Goal: Find specific page/section

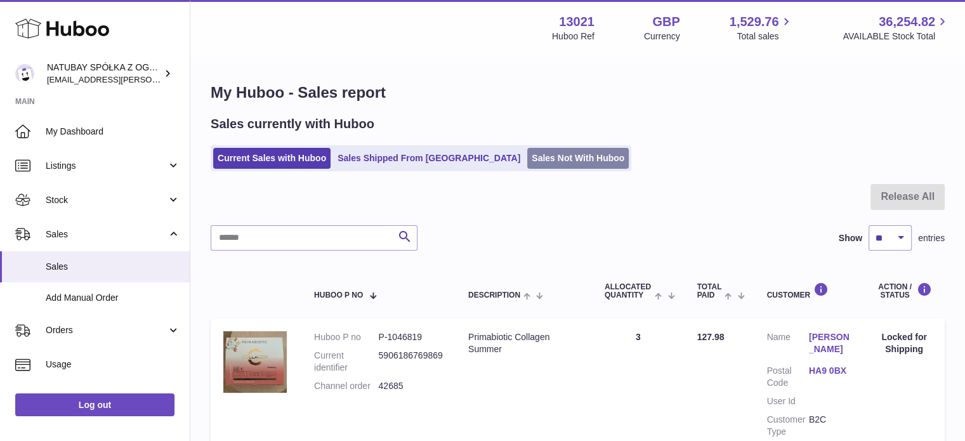
click at [527, 158] on link "Sales Not With Huboo" at bounding box center [578, 158] width 102 height 21
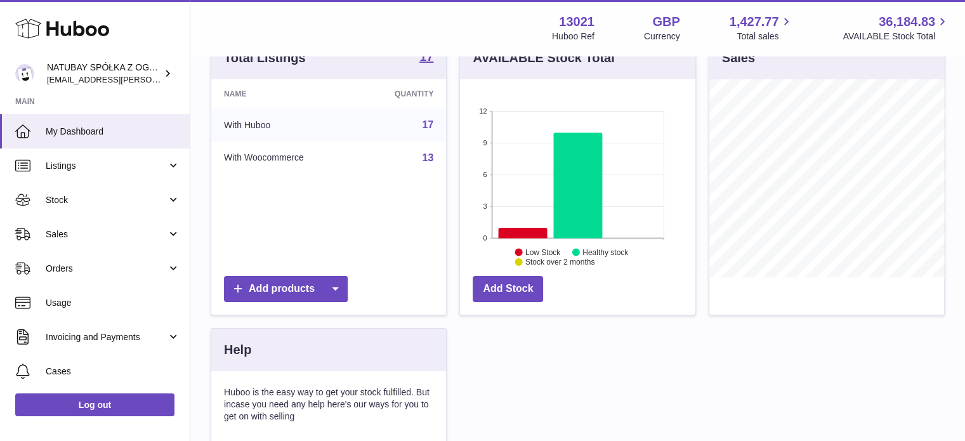
scroll to position [254, 0]
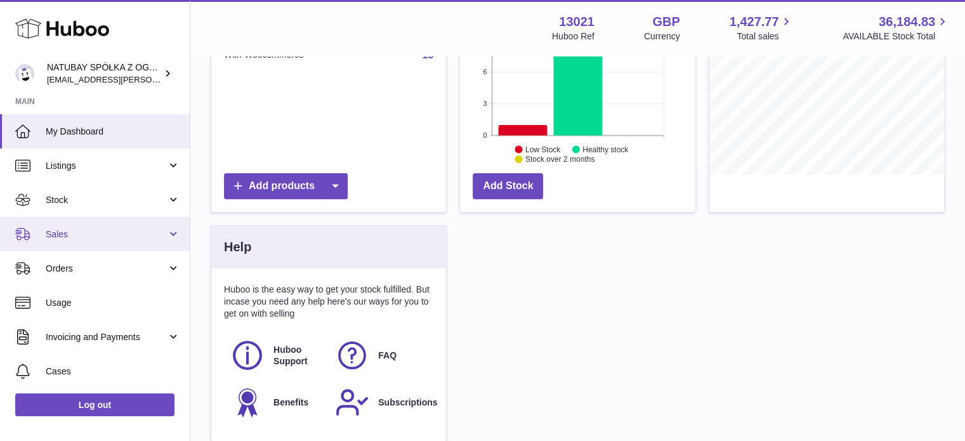
click at [89, 237] on span "Sales" at bounding box center [106, 234] width 121 height 12
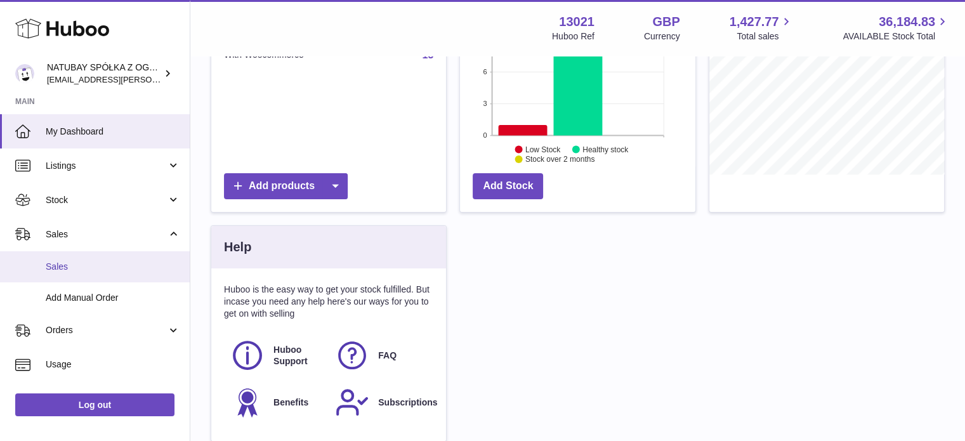
click at [86, 260] on link "Sales" at bounding box center [95, 266] width 190 height 31
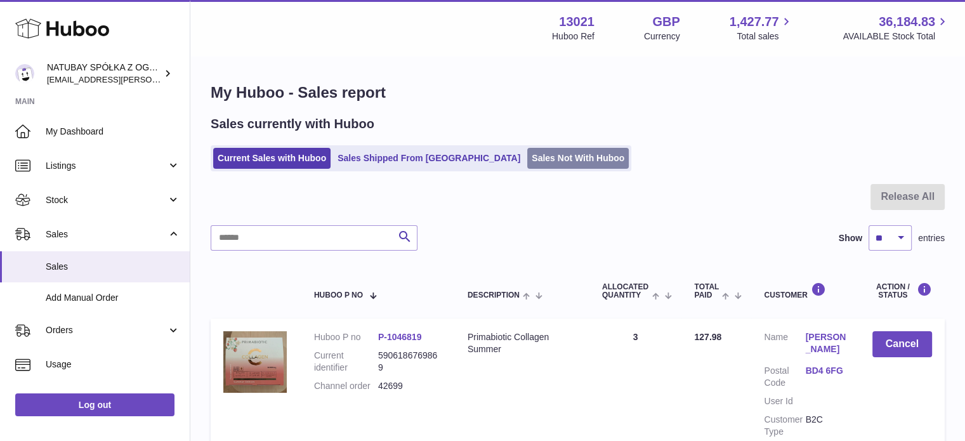
click at [527, 161] on link "Sales Not With Huboo" at bounding box center [578, 158] width 102 height 21
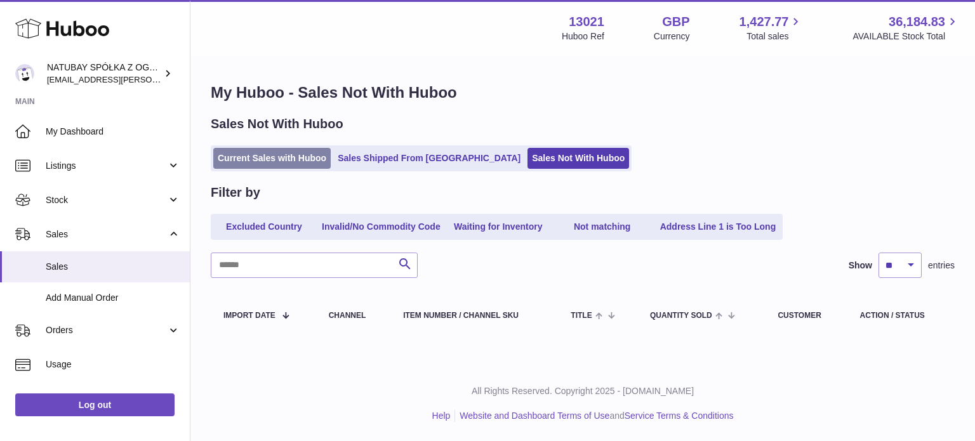
click at [272, 159] on link "Current Sales with Huboo" at bounding box center [271, 158] width 117 height 21
